Goal: Complete application form: Complete application form

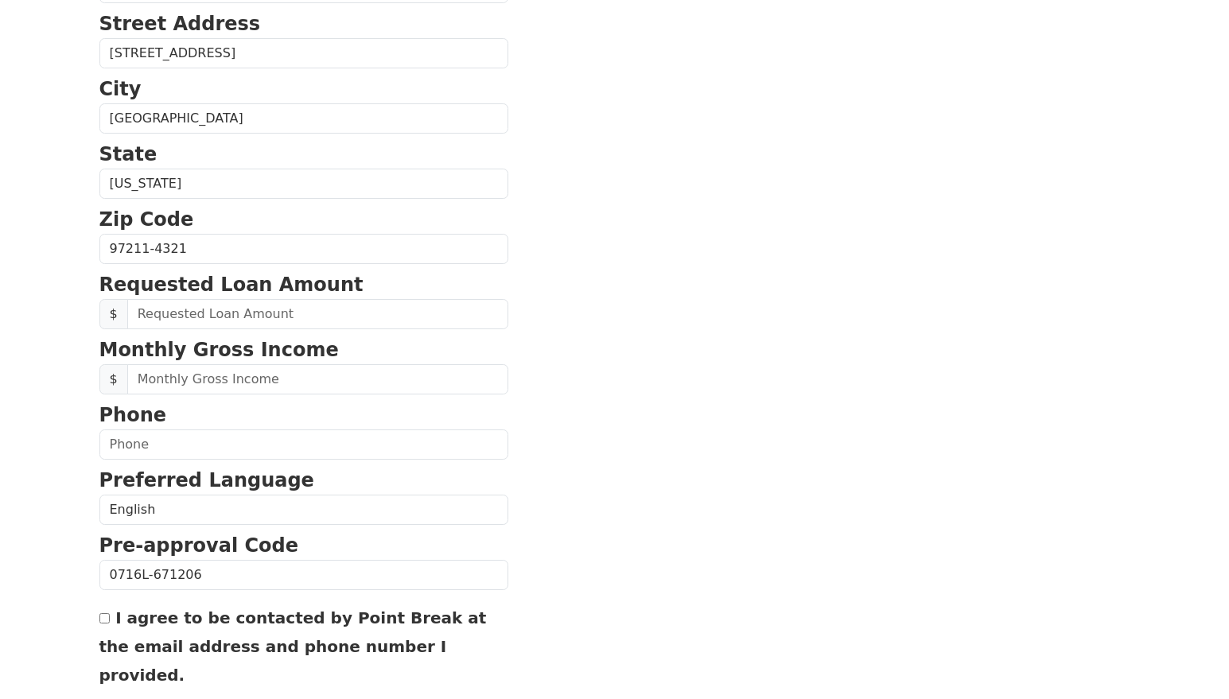
scroll to position [466, 0]
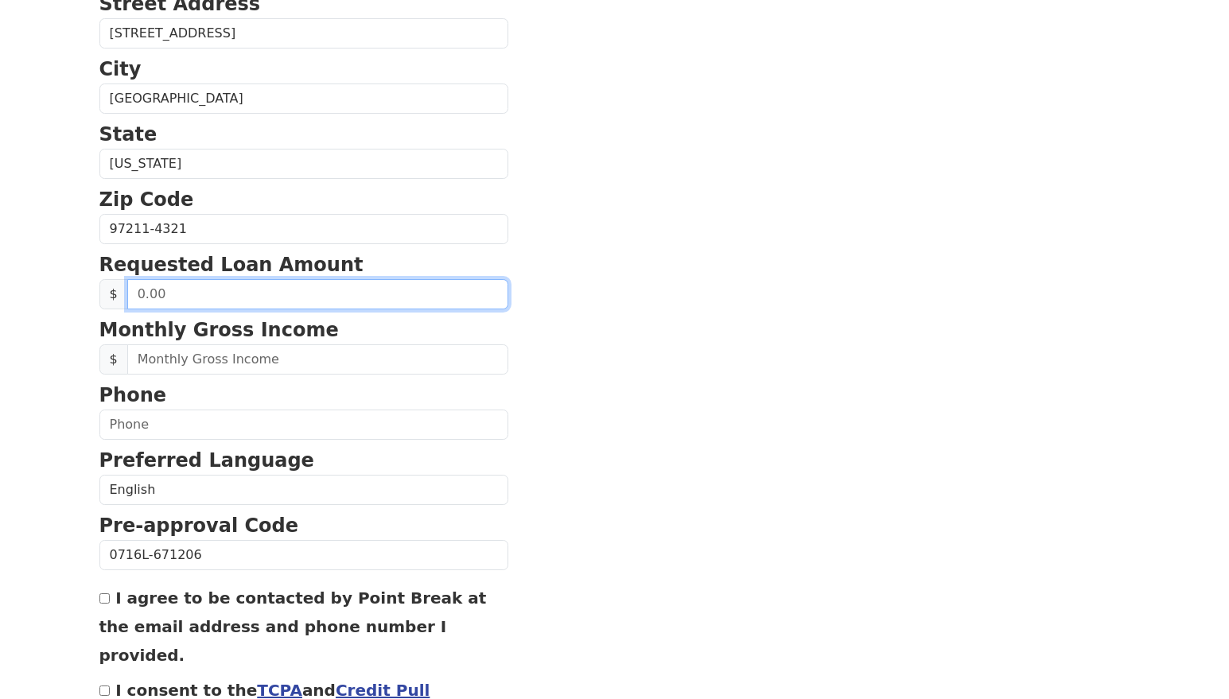
click at [184, 290] on input "text" at bounding box center [317, 294] width 381 height 30
type input "12,000.00"
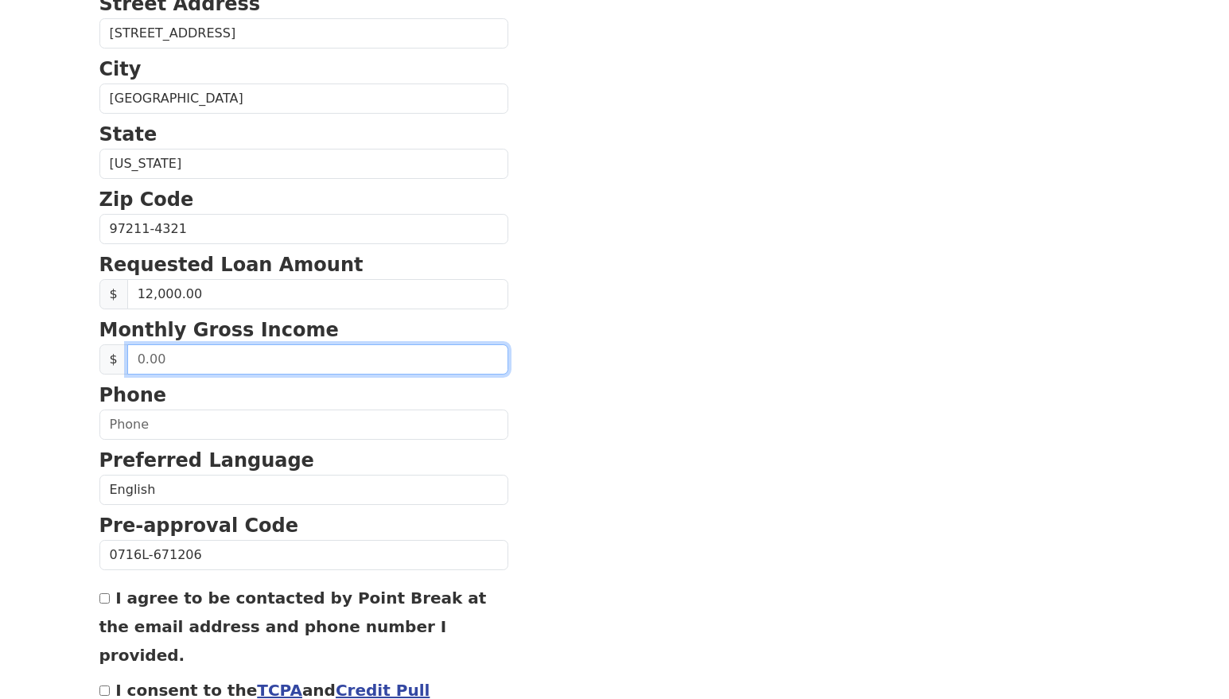
click at [223, 370] on input "text" at bounding box center [317, 359] width 381 height 30
type input "3,000.00"
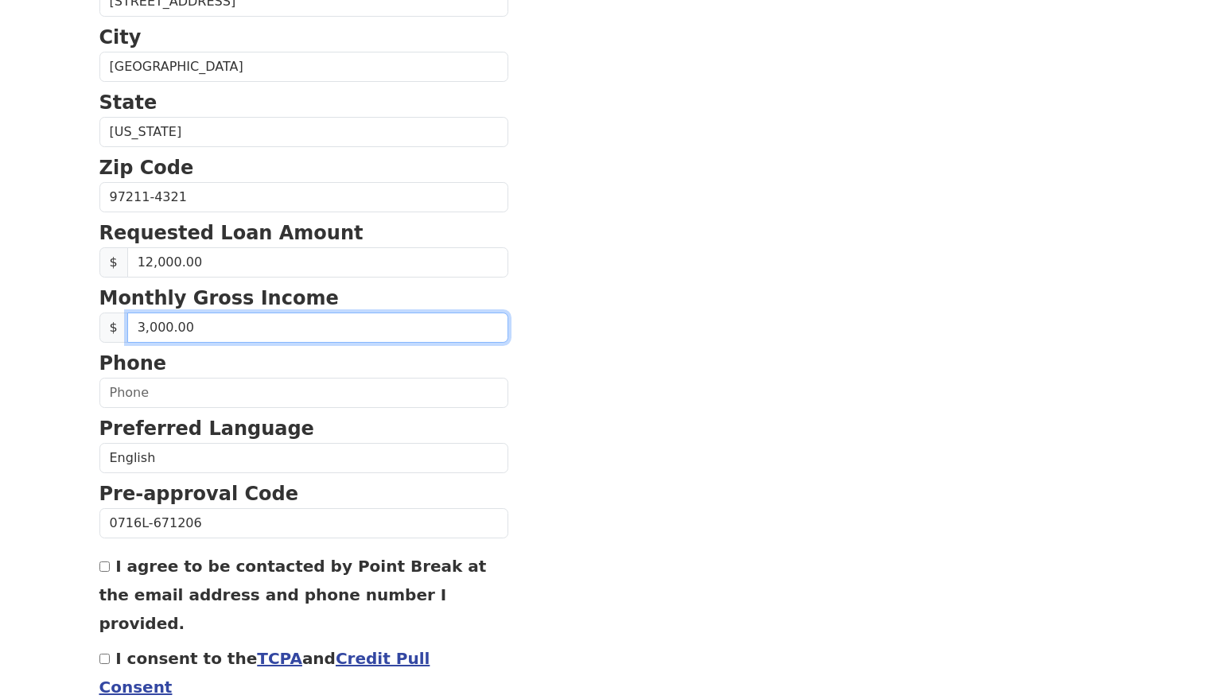
scroll to position [566, 0]
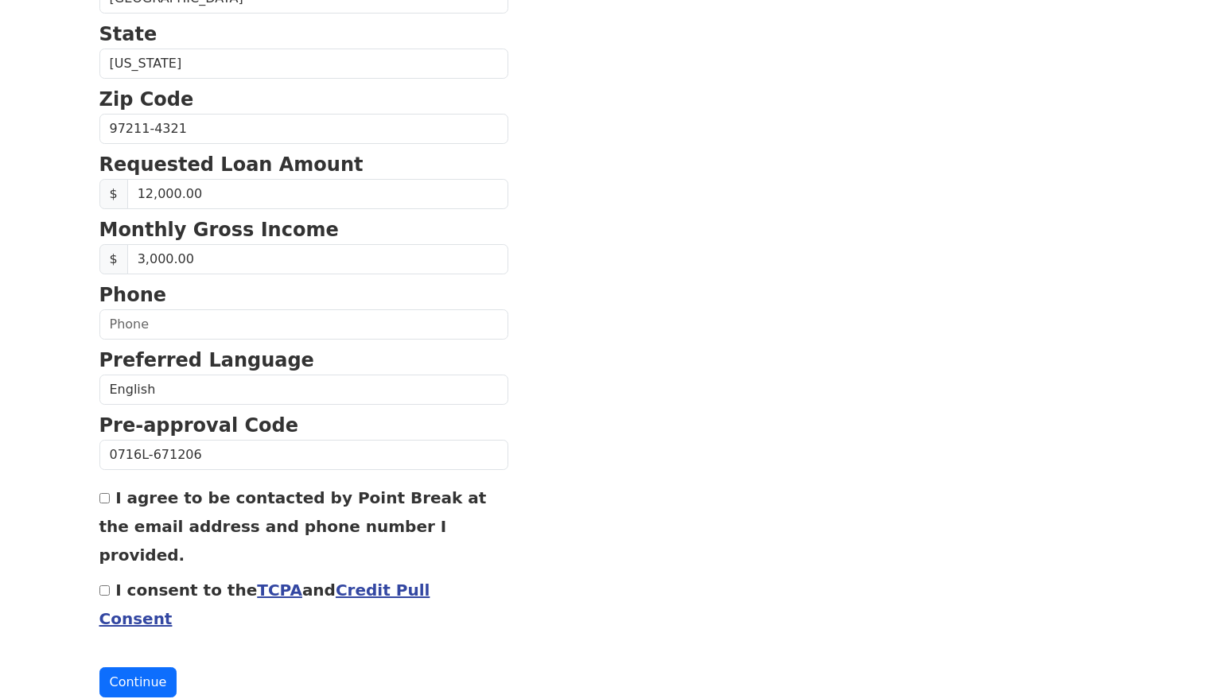
click at [106, 501] on input "I agree to be contacted by Point Break at the email address and phone number I …" at bounding box center [104, 498] width 10 height 10
checkbox input "true"
click at [106, 585] on input "I consent to the TCPA and Credit Pull Consent" at bounding box center [104, 590] width 10 height 10
checkbox input "true"
click at [135, 667] on button "Continue" at bounding box center [138, 682] width 78 height 30
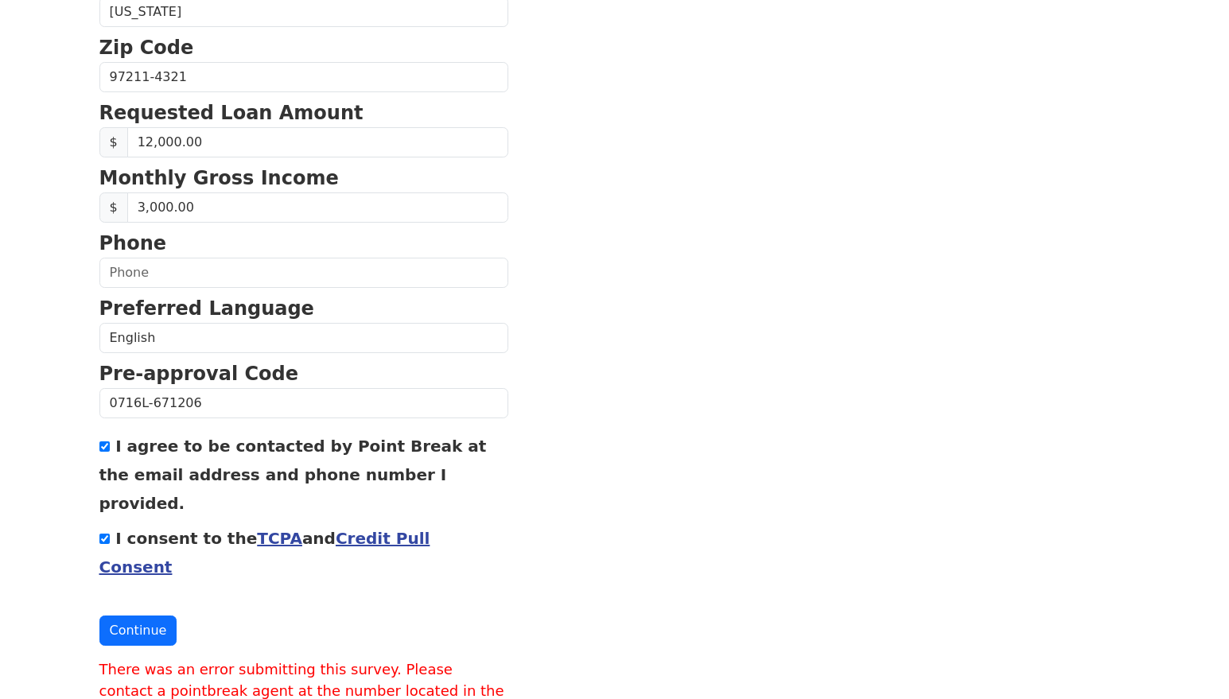
scroll to position [622, 0]
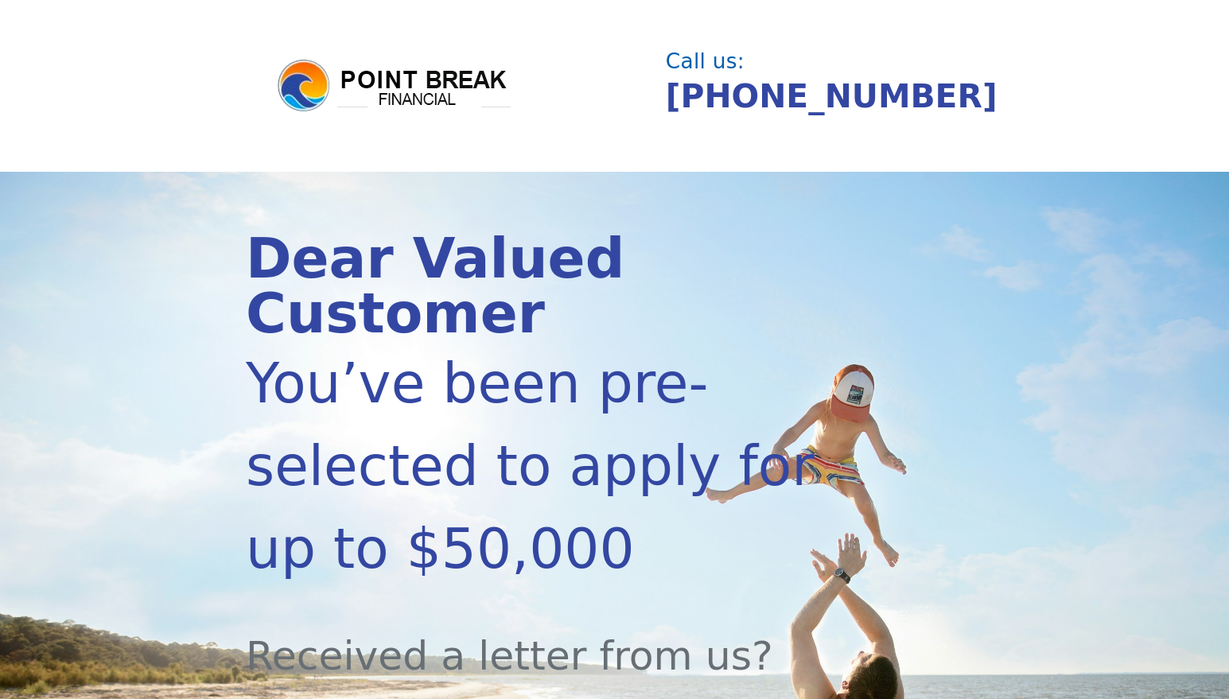
scroll to position [622, 0]
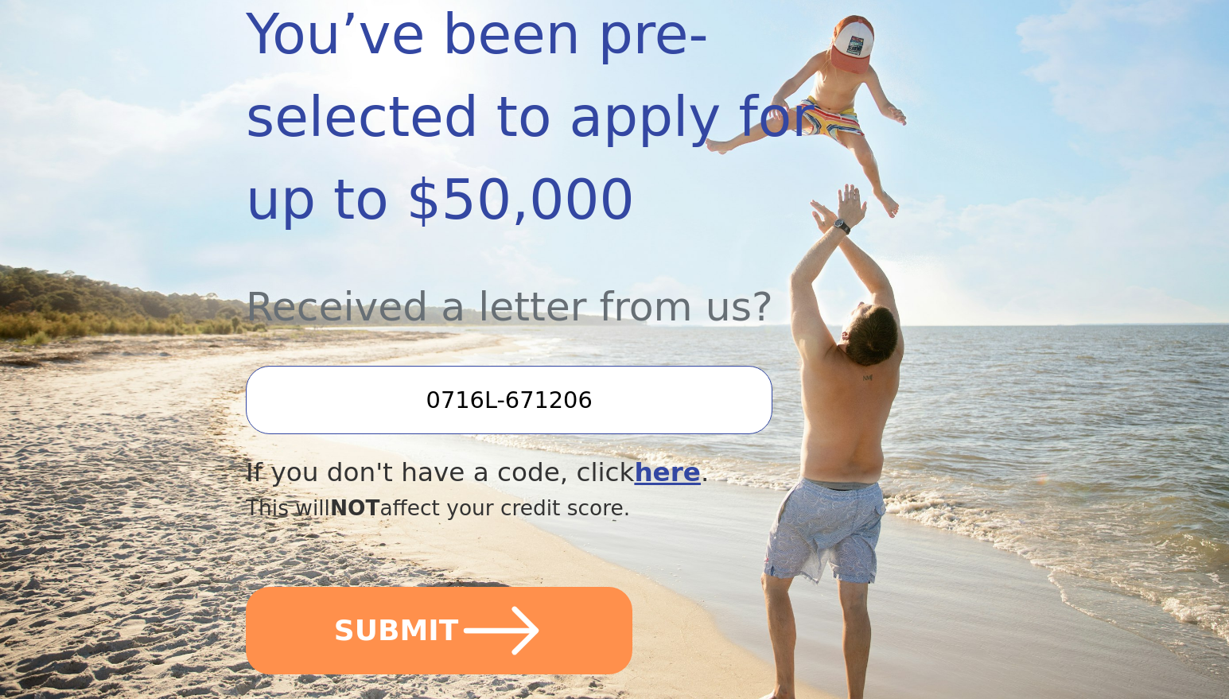
scroll to position [370, 0]
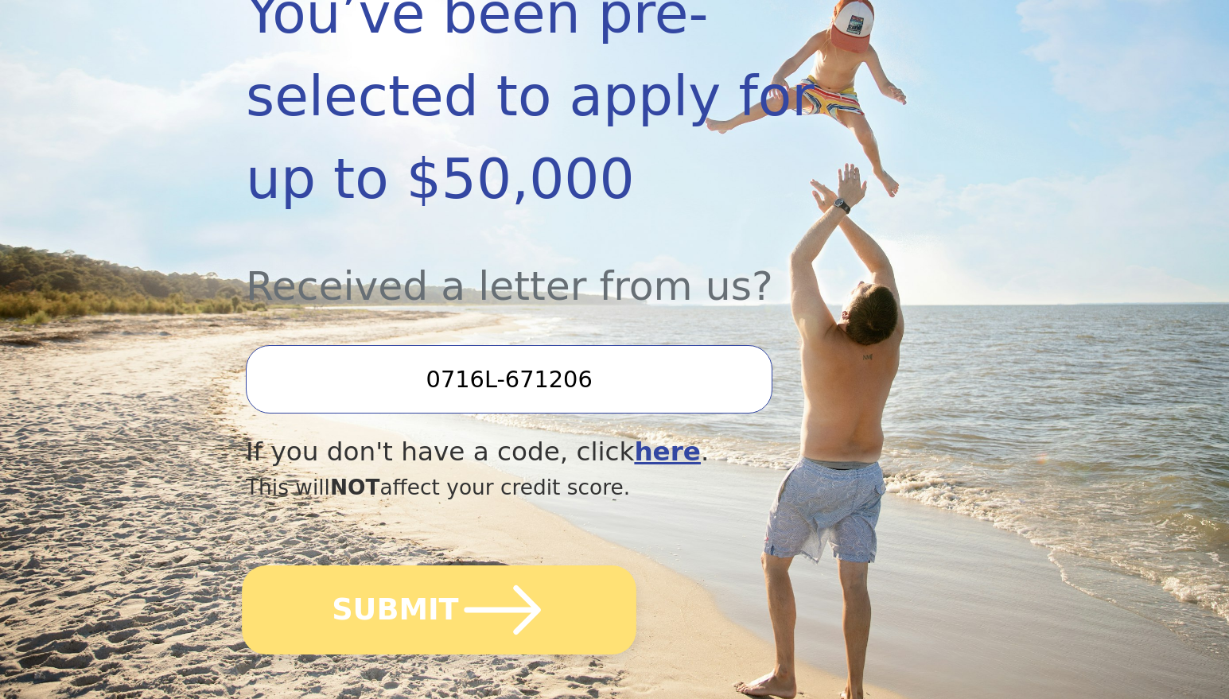
click at [426, 565] on button "SUBMIT" at bounding box center [439, 609] width 394 height 89
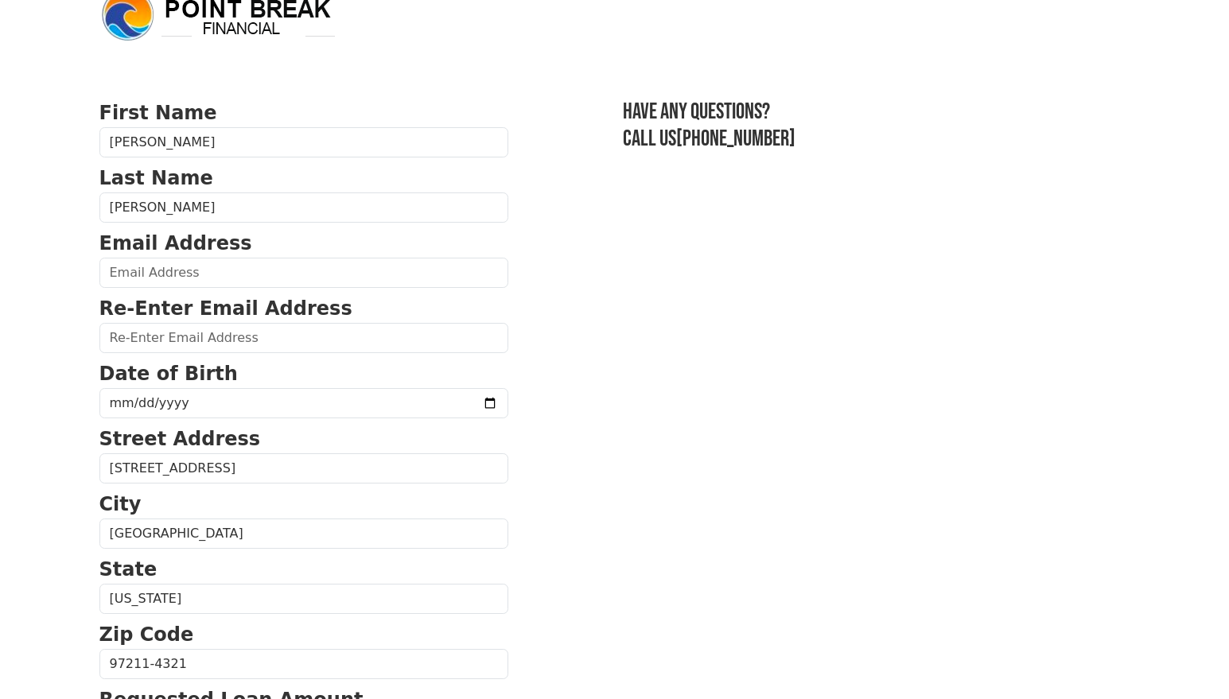
scroll to position [52, 0]
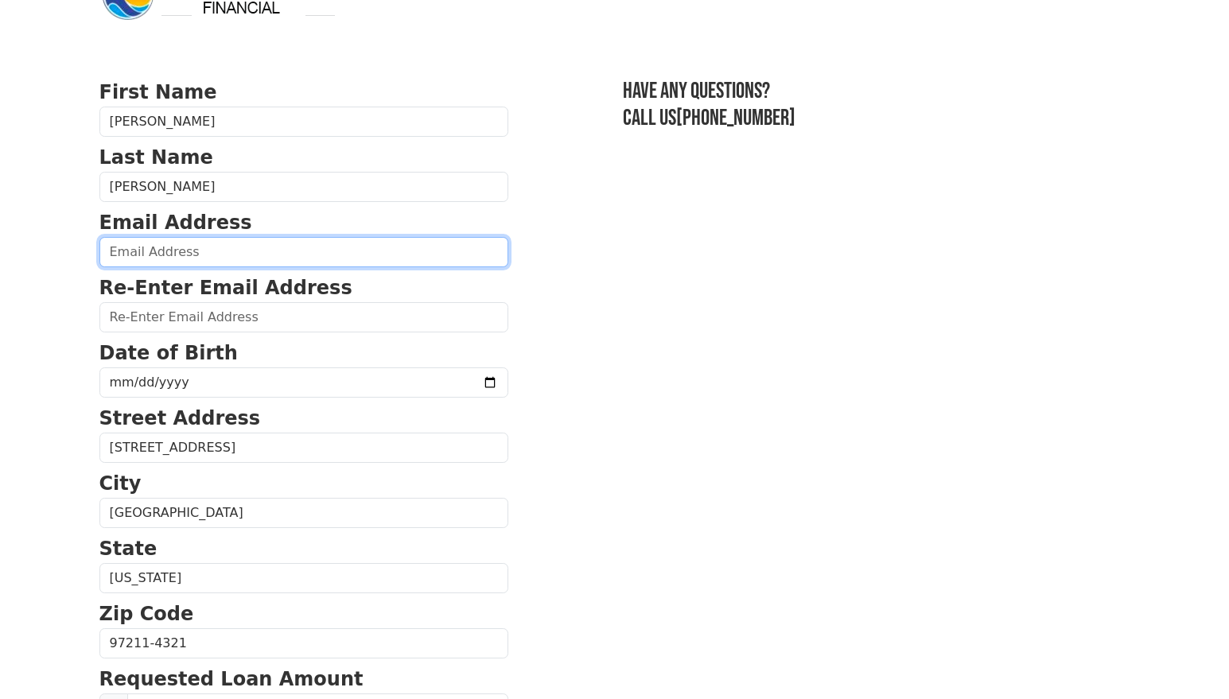
click at [222, 250] on input "email" at bounding box center [303, 252] width 409 height 30
type input "NICHOLSWOODENWORKS@GMAIL.COM"
type input "(980) 475-0385"
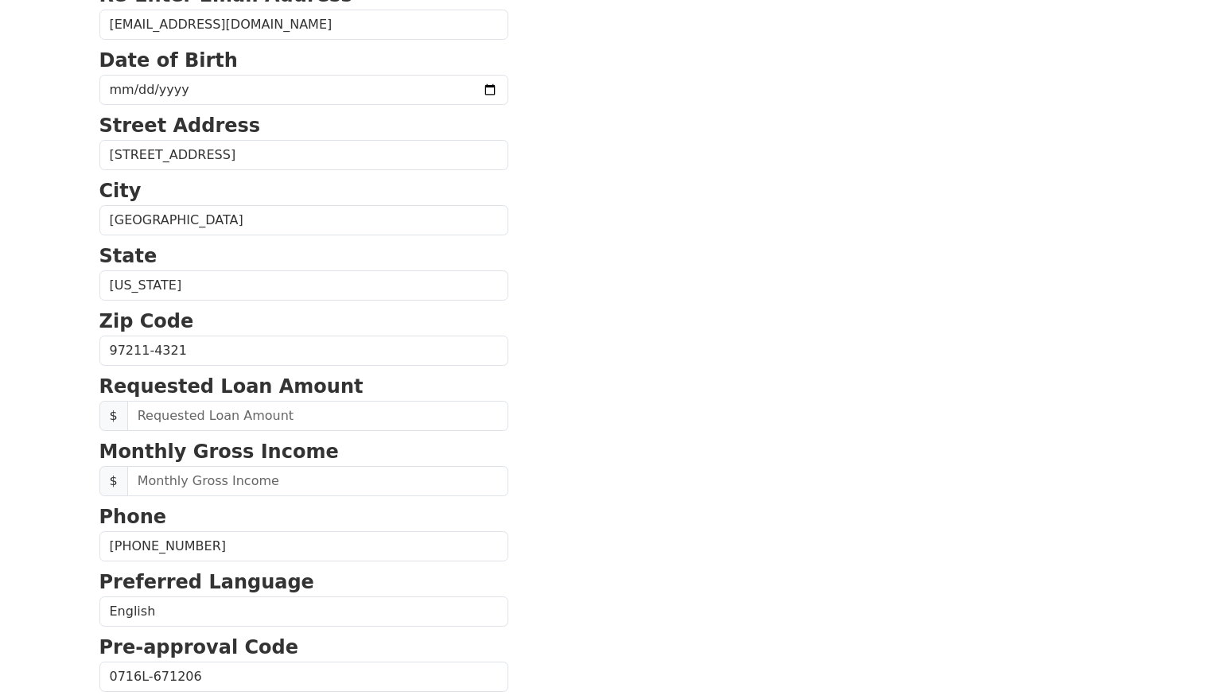
scroll to position [334, 0]
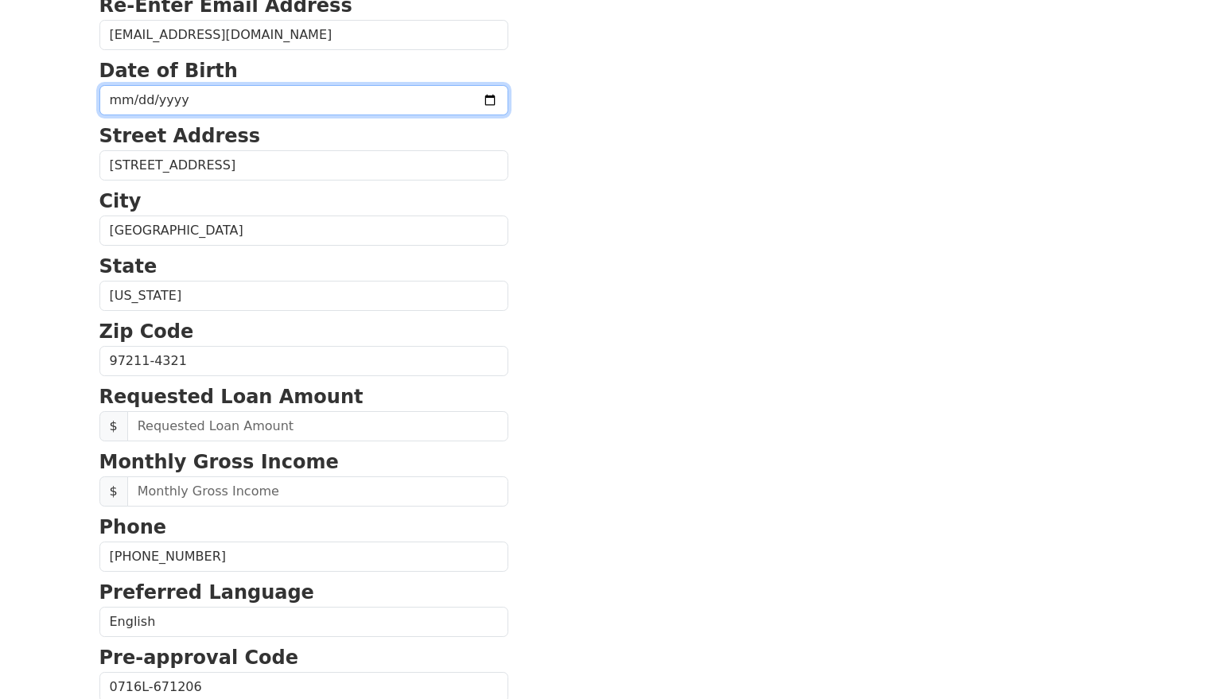
click at [188, 95] on input "date" at bounding box center [303, 100] width 409 height 30
type input "1991-01-11"
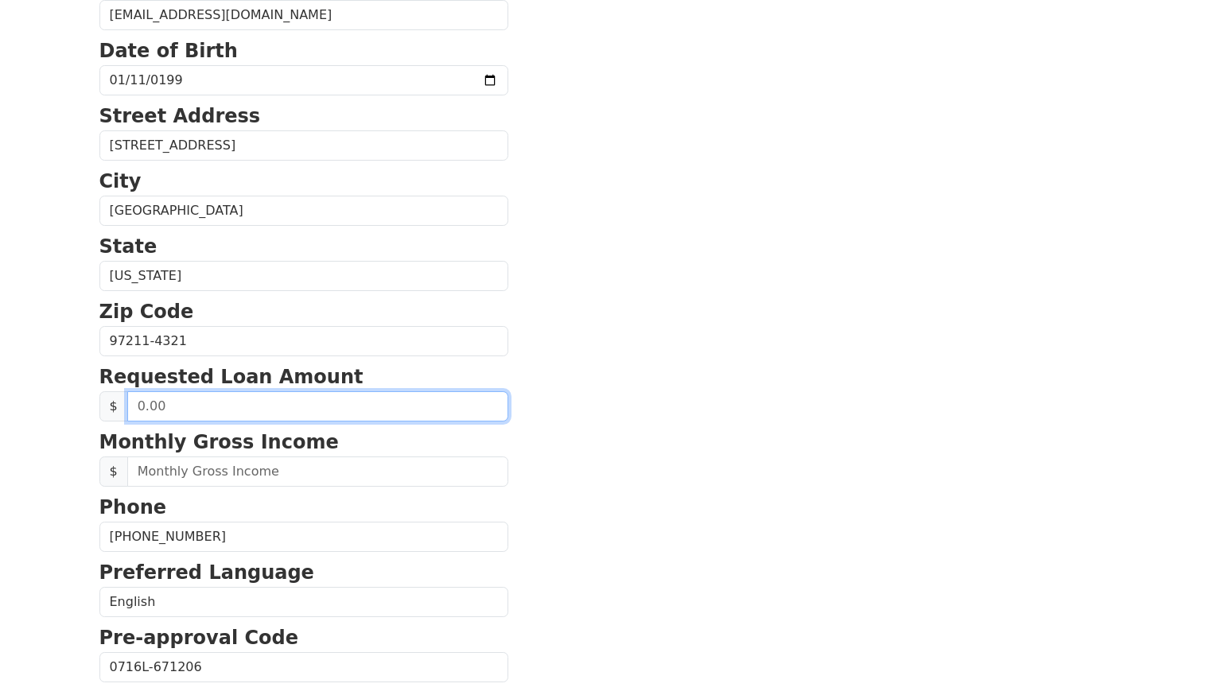
click at [216, 398] on input "text" at bounding box center [317, 406] width 381 height 30
type input "12,000.00"
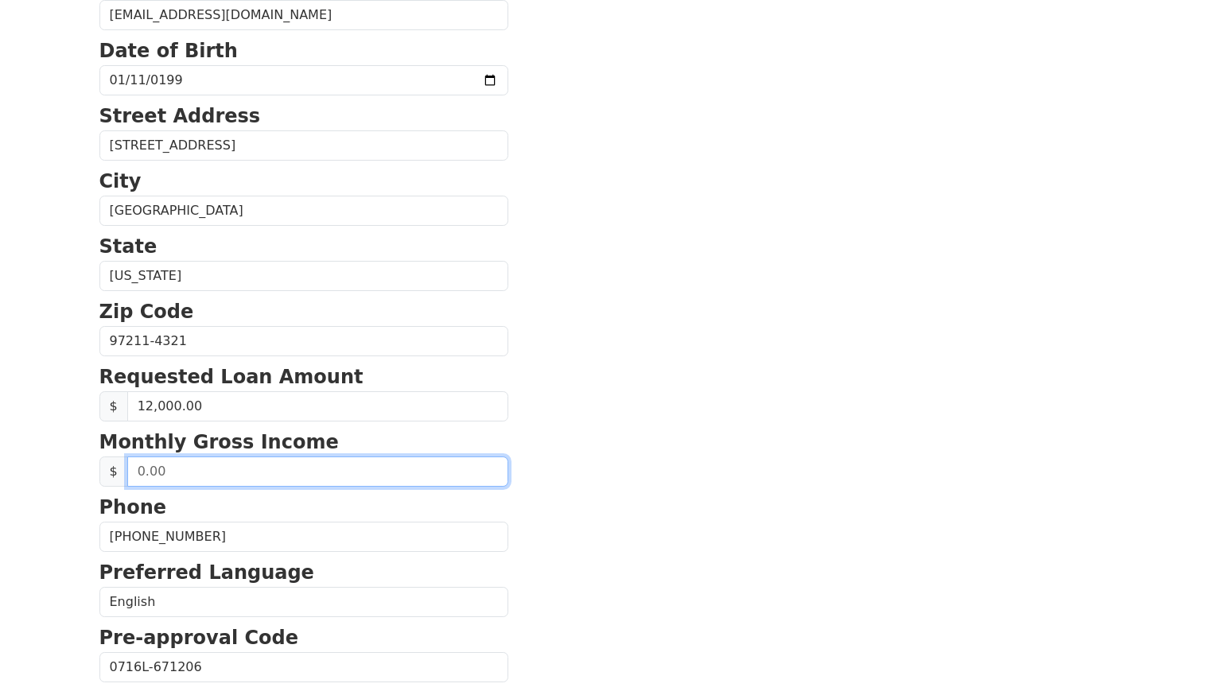
click at [216, 475] on input "text" at bounding box center [317, 471] width 381 height 30
type input "3,000.00"
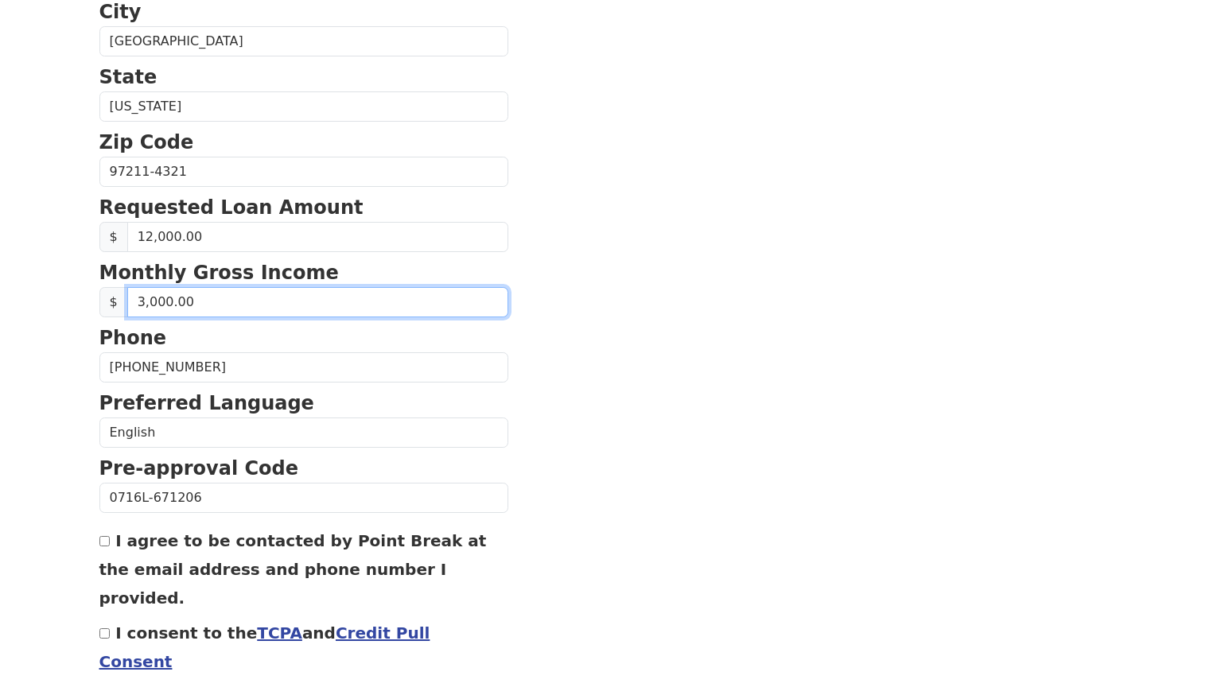
scroll to position [534, 0]
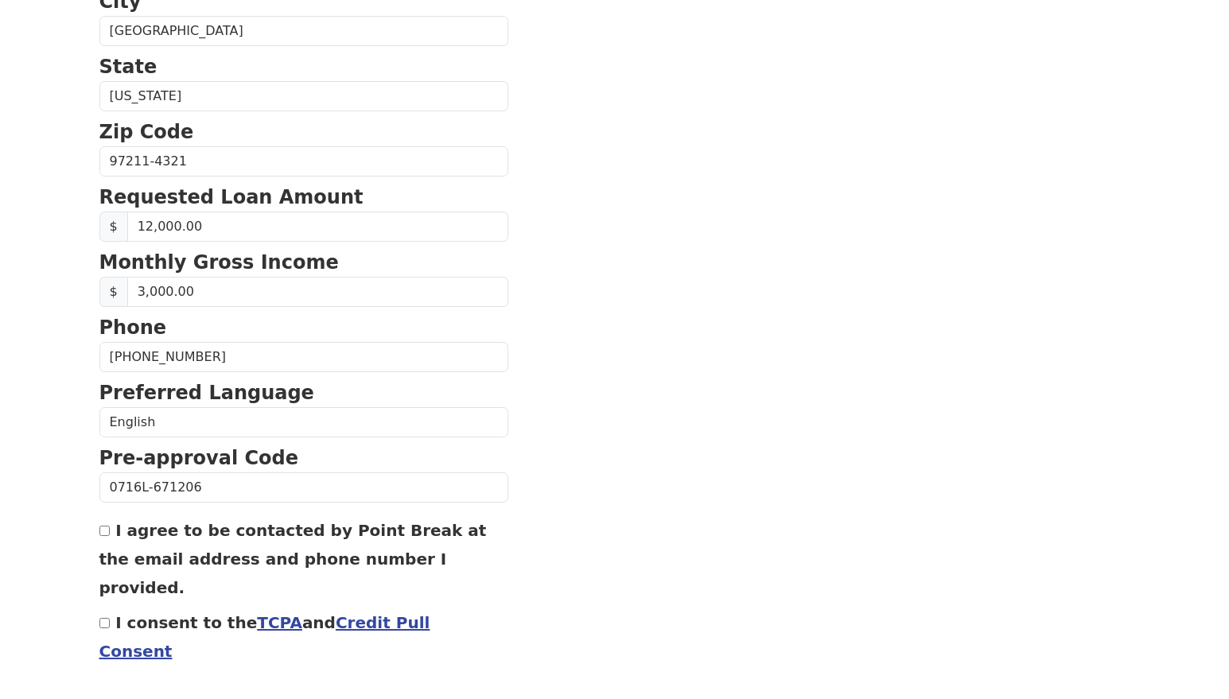
click at [108, 530] on input "I agree to be contacted by Point Break at the email address and phone number I …" at bounding box center [104, 531] width 10 height 10
checkbox input "true"
click at [99, 618] on input "I consent to the TCPA and Credit Pull Consent" at bounding box center [104, 623] width 10 height 10
checkbox input "true"
